Goal: Transaction & Acquisition: Purchase product/service

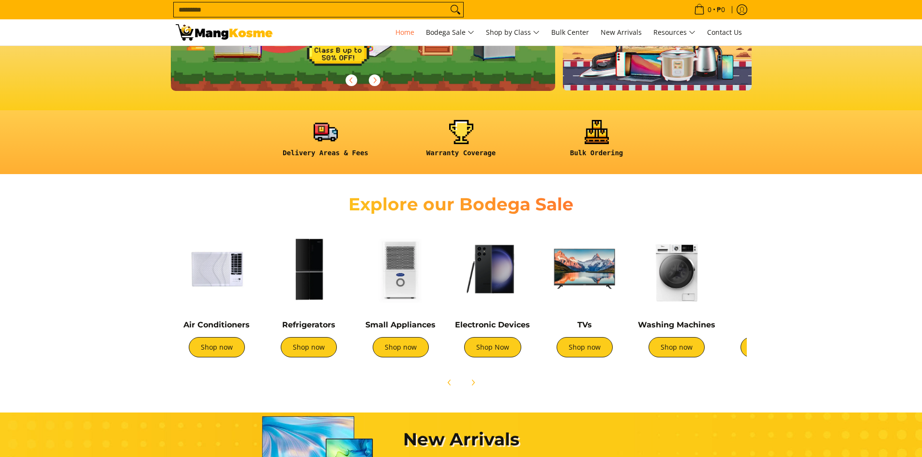
click at [419, 273] on img at bounding box center [401, 269] width 82 height 82
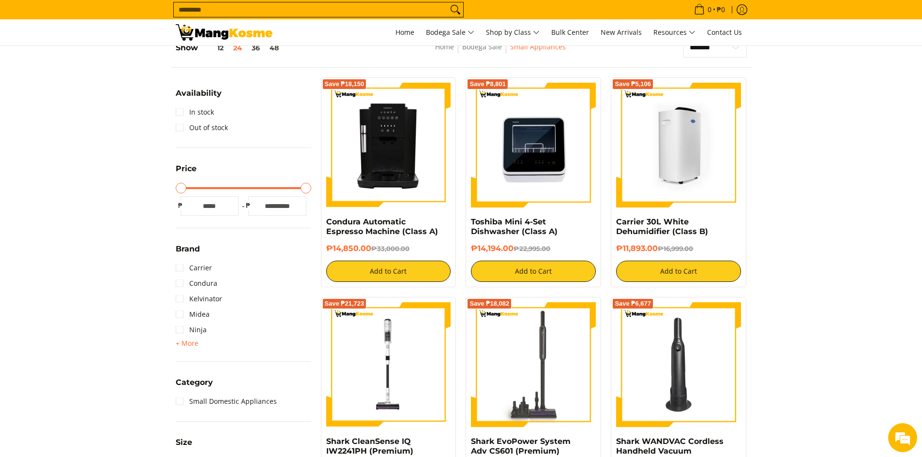
click at [663, 174] on img at bounding box center [678, 145] width 125 height 125
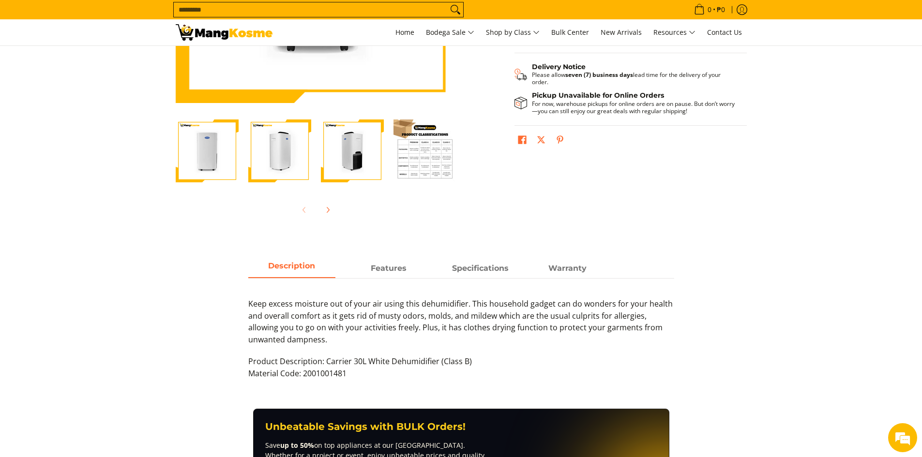
scroll to position [145, 0]
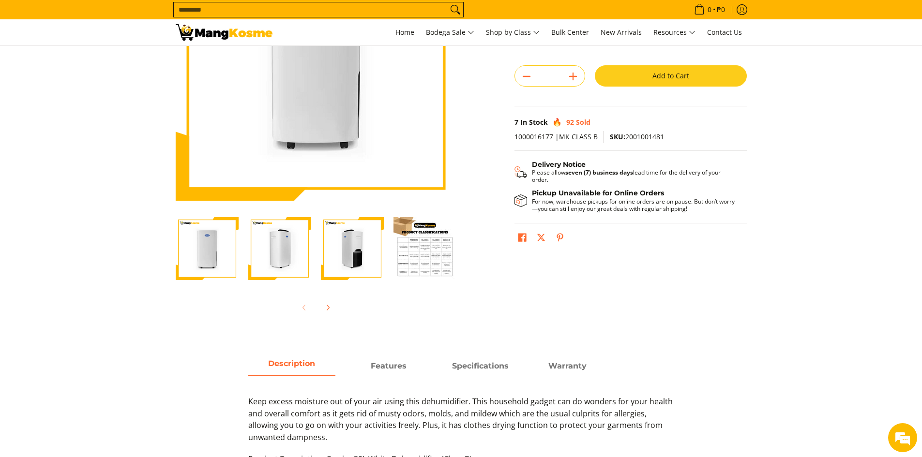
click at [209, 269] on img "carrier-30-liter-dehumidier-premium-full-view-mang-kosme" at bounding box center [207, 248] width 63 height 63
click at [271, 261] on img "Carrier 30L White Dehumidifier (Class B)-2" at bounding box center [279, 248] width 63 height 63
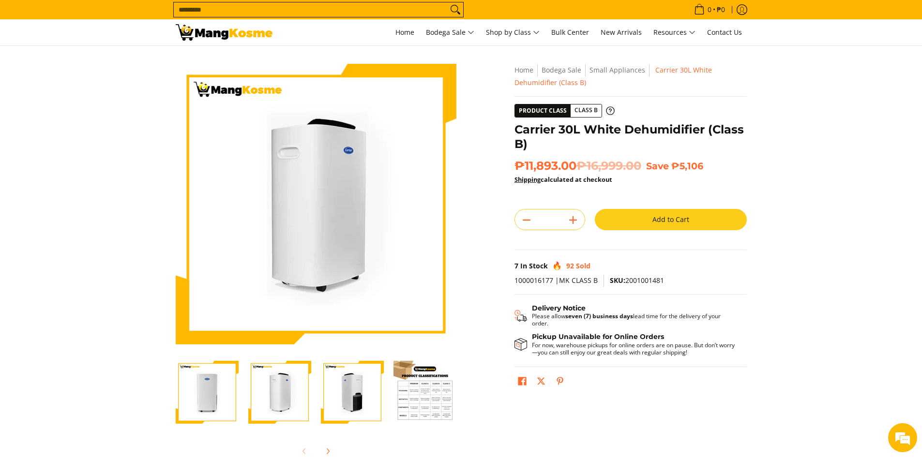
scroll to position [0, 0]
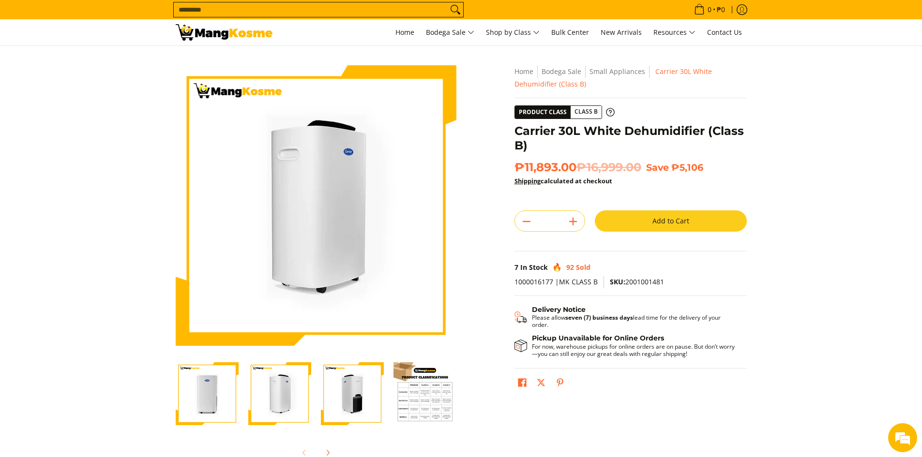
click at [324, 233] on img at bounding box center [316, 205] width 281 height 281
click at [332, 387] on img "Carrier 30L White Dehumidifier (Class B)-3" at bounding box center [352, 394] width 63 height 63
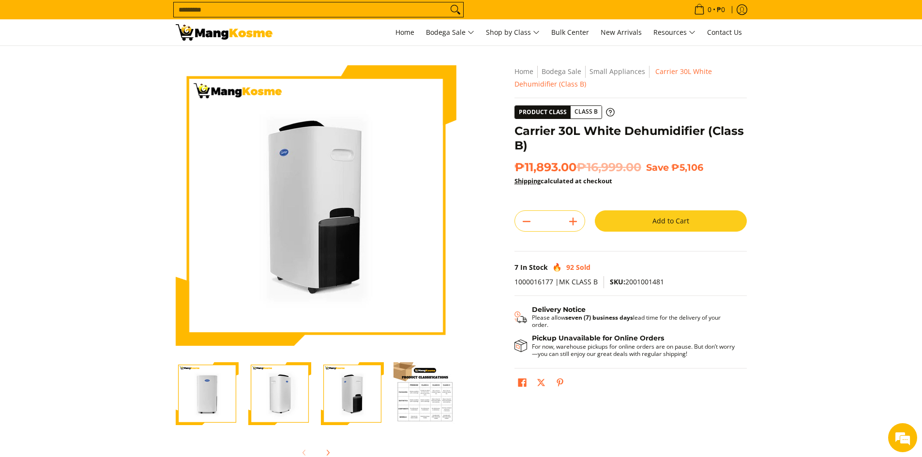
click at [293, 397] on img "Carrier 30L White Dehumidifier (Class B)-2" at bounding box center [279, 394] width 63 height 63
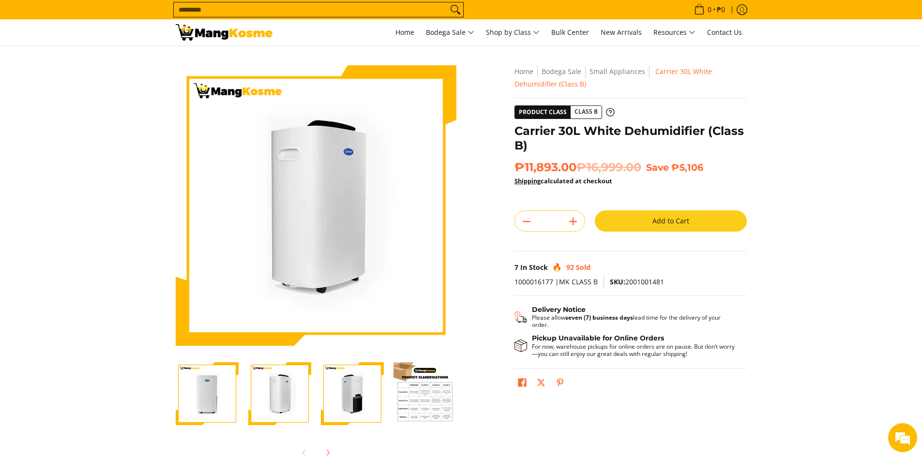
click at [221, 393] on img "carrier-30-liter-dehumidier-premium-full-view-mang-kosme" at bounding box center [207, 394] width 63 height 63
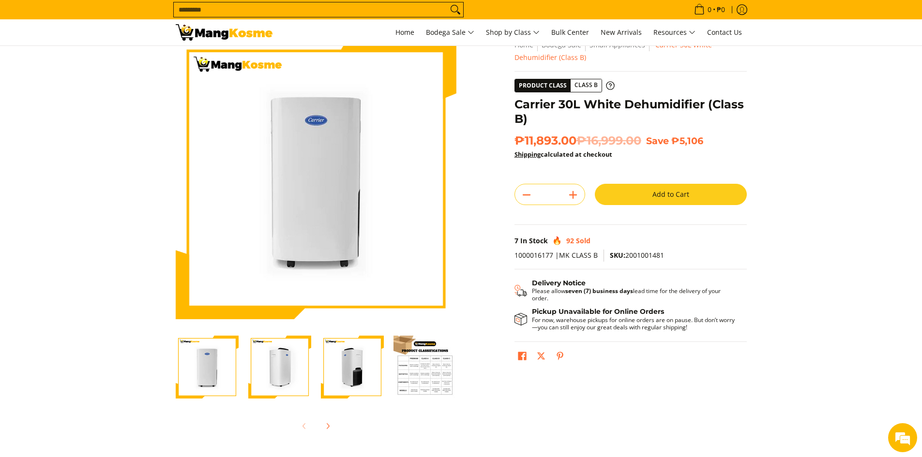
scroll to position [48, 0]
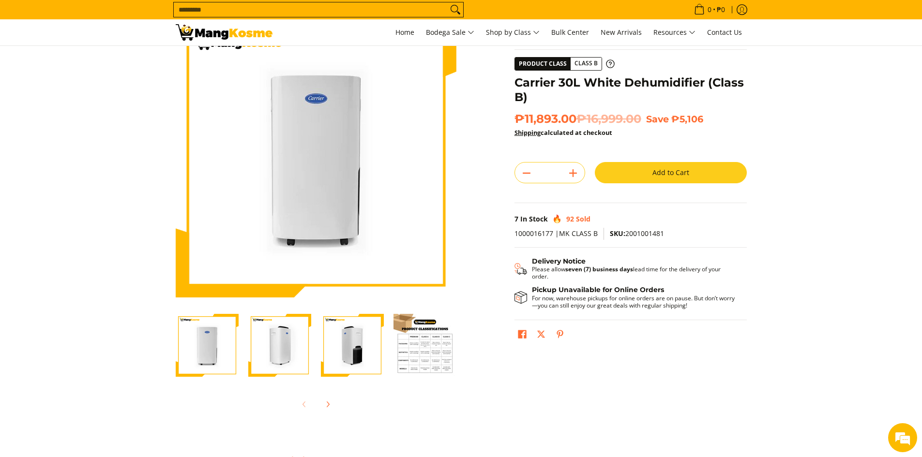
click at [433, 354] on img "Carrier 30L White Dehumidifier (Class B)-4" at bounding box center [425, 345] width 63 height 63
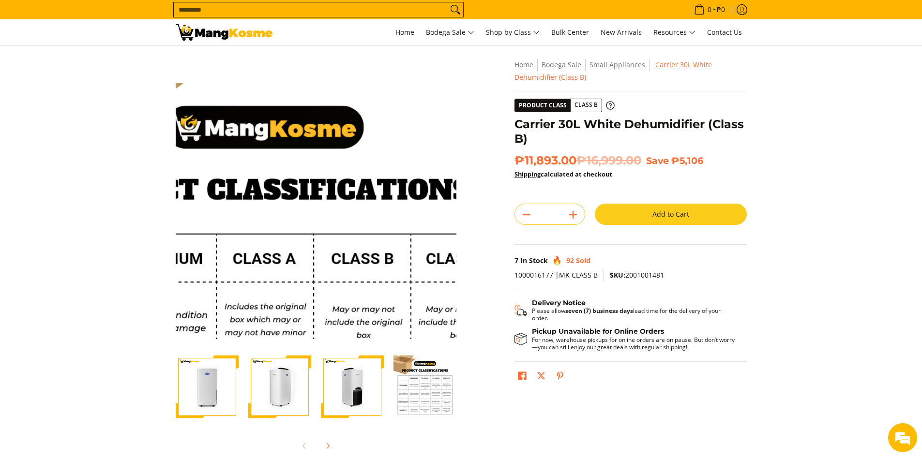
scroll to position [0, 0]
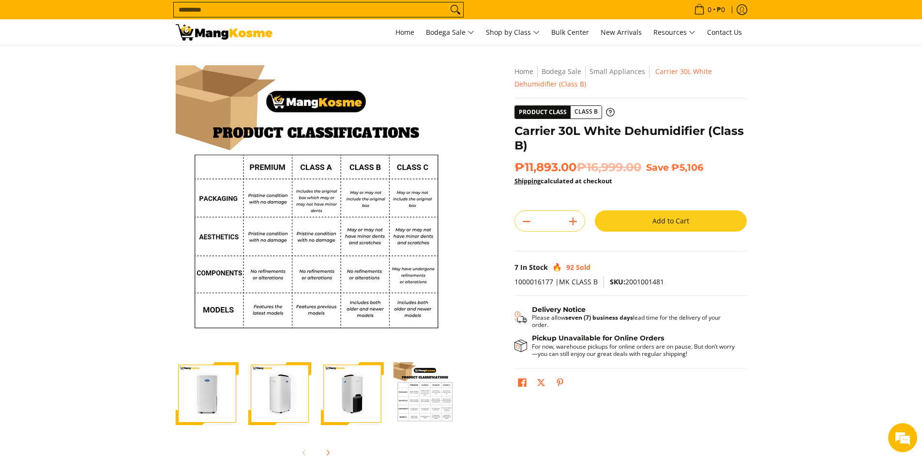
click at [265, 11] on input "Search..." at bounding box center [311, 9] width 274 height 15
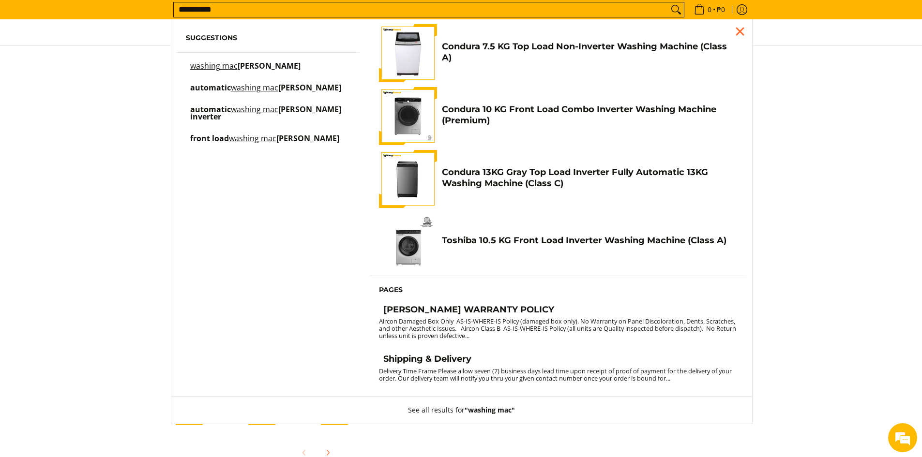
type input "**********"
click at [287, 110] on span "hine inverter" at bounding box center [265, 113] width 151 height 18
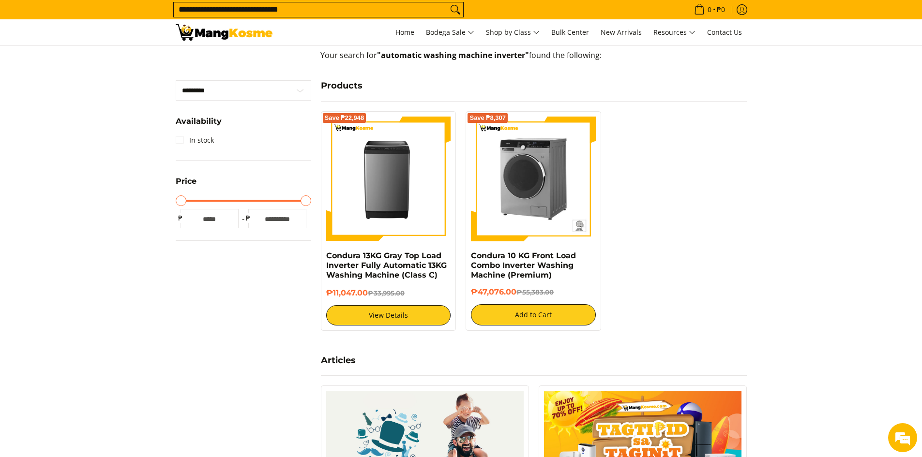
scroll to position [339, 0]
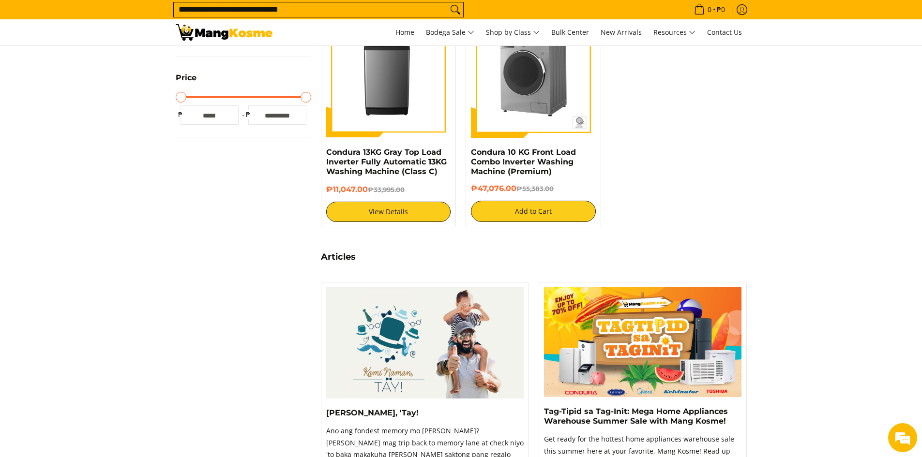
click at [513, 101] on img at bounding box center [533, 75] width 125 height 125
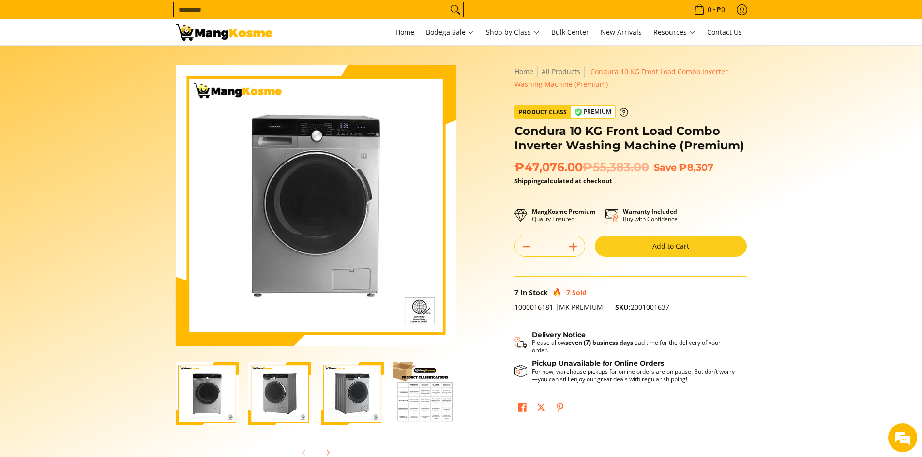
click at [409, 401] on img "Condura 10 KG Front Load Combo Inverter Washing Machine (Premium)-4" at bounding box center [425, 394] width 63 height 63
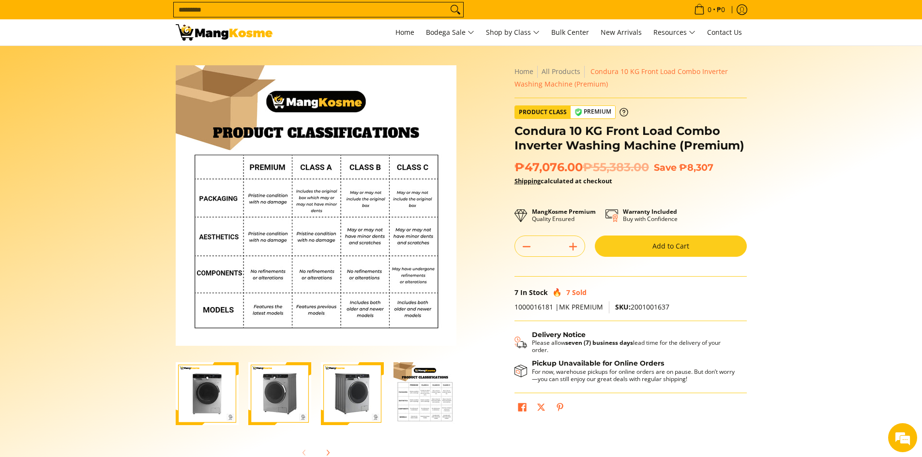
click at [228, 401] on img "Condura 10 KG Front Load Combo Inverter Washing Machine (Premium)-1" at bounding box center [207, 394] width 63 height 63
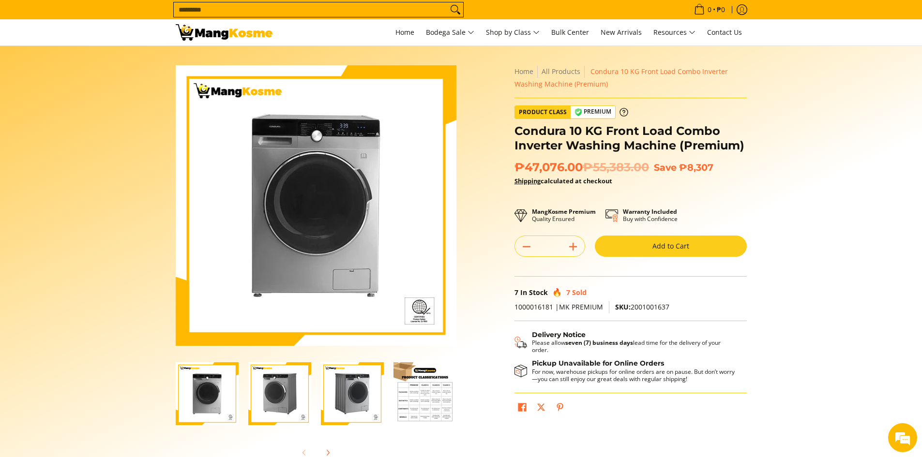
click at [257, 405] on img "Condura 10 KG Front Load Combo Inverter Washing Machine (Premium)-2" at bounding box center [279, 394] width 63 height 63
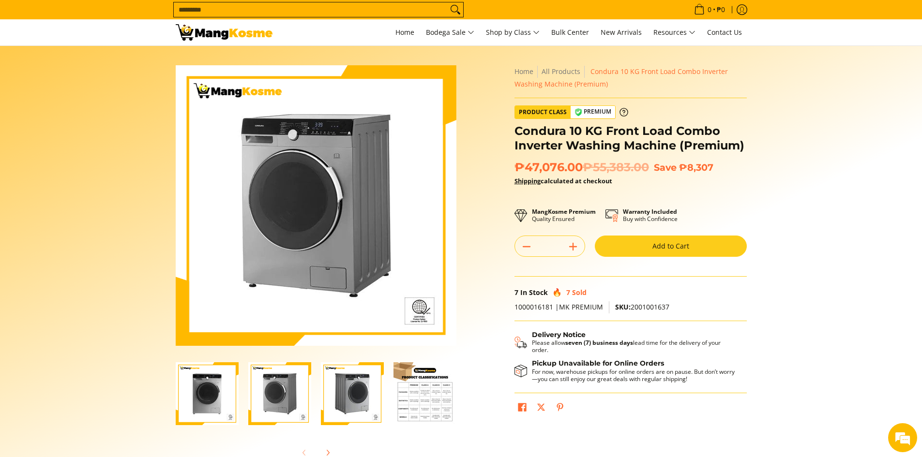
click at [283, 390] on img "Condura 10 KG Front Load Combo Inverter Washing Machine (Premium)-2" at bounding box center [279, 394] width 63 height 63
click at [341, 400] on img "Condura 10 KG Front Load Combo Inverter Washing Machine (Premium)-3" at bounding box center [352, 394] width 63 height 63
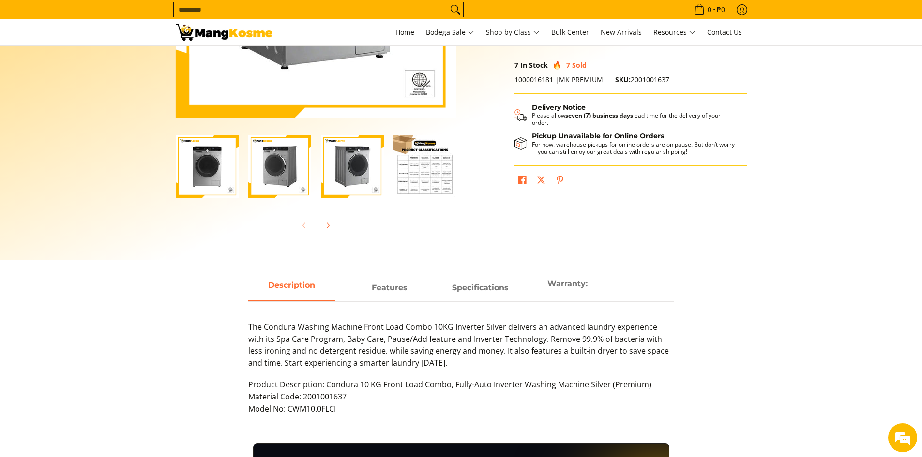
scroll to position [145, 0]
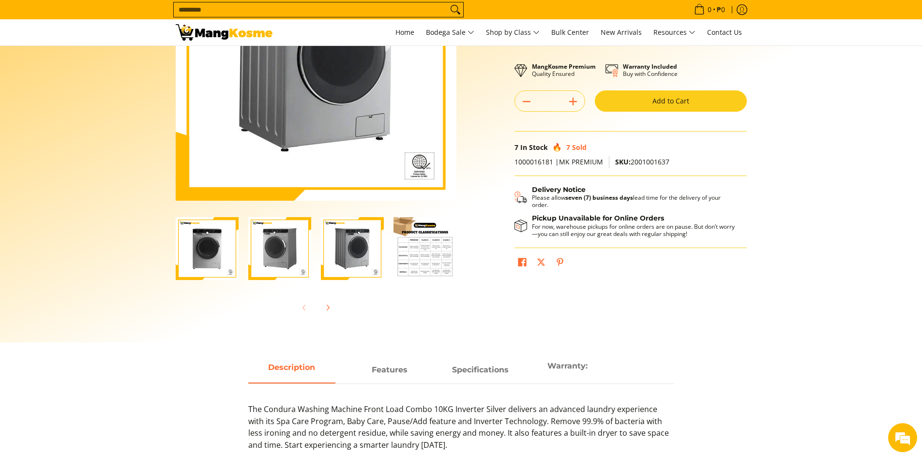
click at [418, 248] on img "Condura 10 KG Front Load Combo Inverter Washing Machine (Premium)-4" at bounding box center [425, 248] width 63 height 63
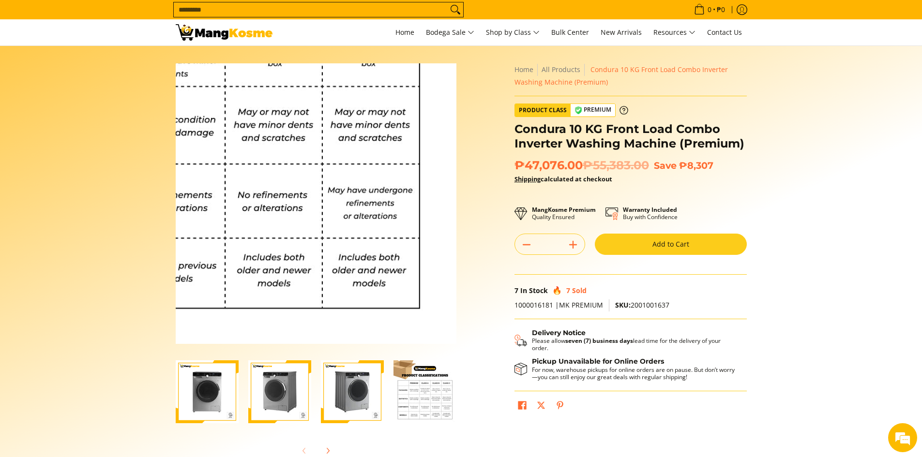
scroll to position [0, 0]
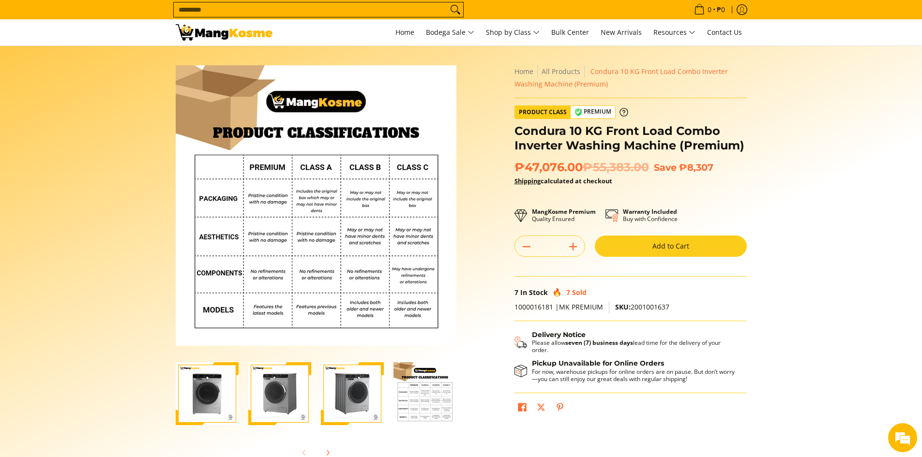
click at [245, 8] on input "Search..." at bounding box center [311, 9] width 274 height 15
click at [401, 36] on span "Home" at bounding box center [405, 32] width 19 height 9
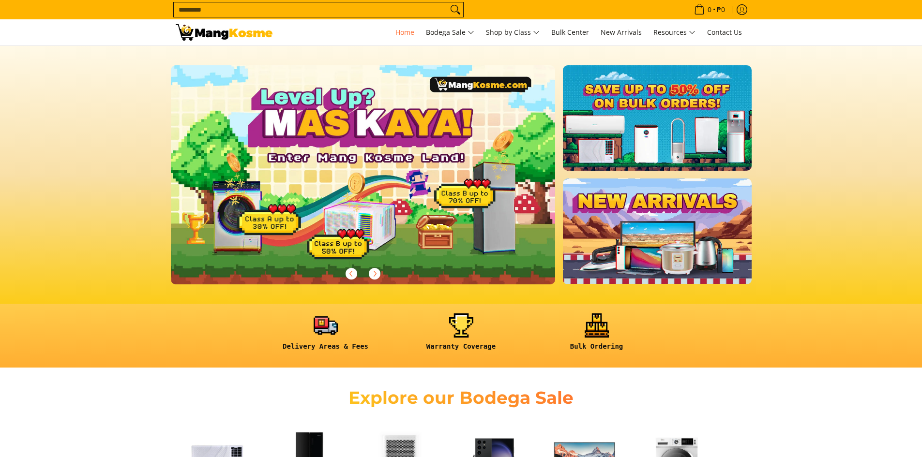
click at [578, 422] on img at bounding box center [585, 463] width 82 height 82
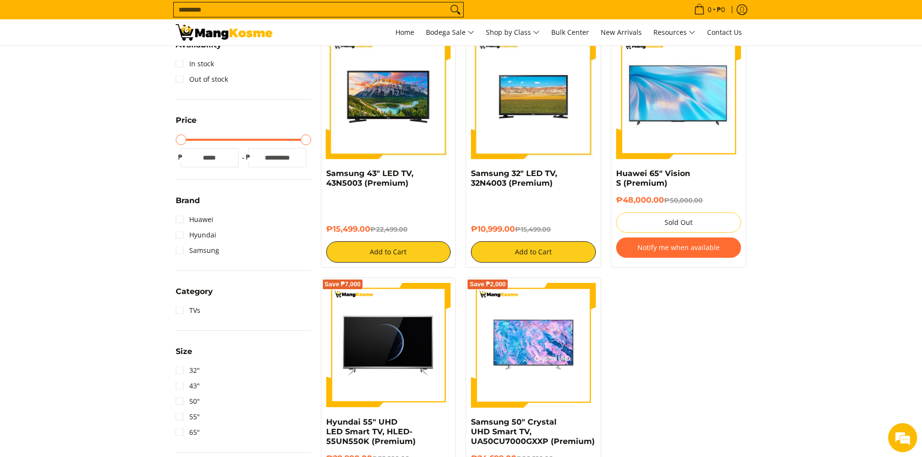
scroll to position [145, 0]
